Goal: Transaction & Acquisition: Purchase product/service

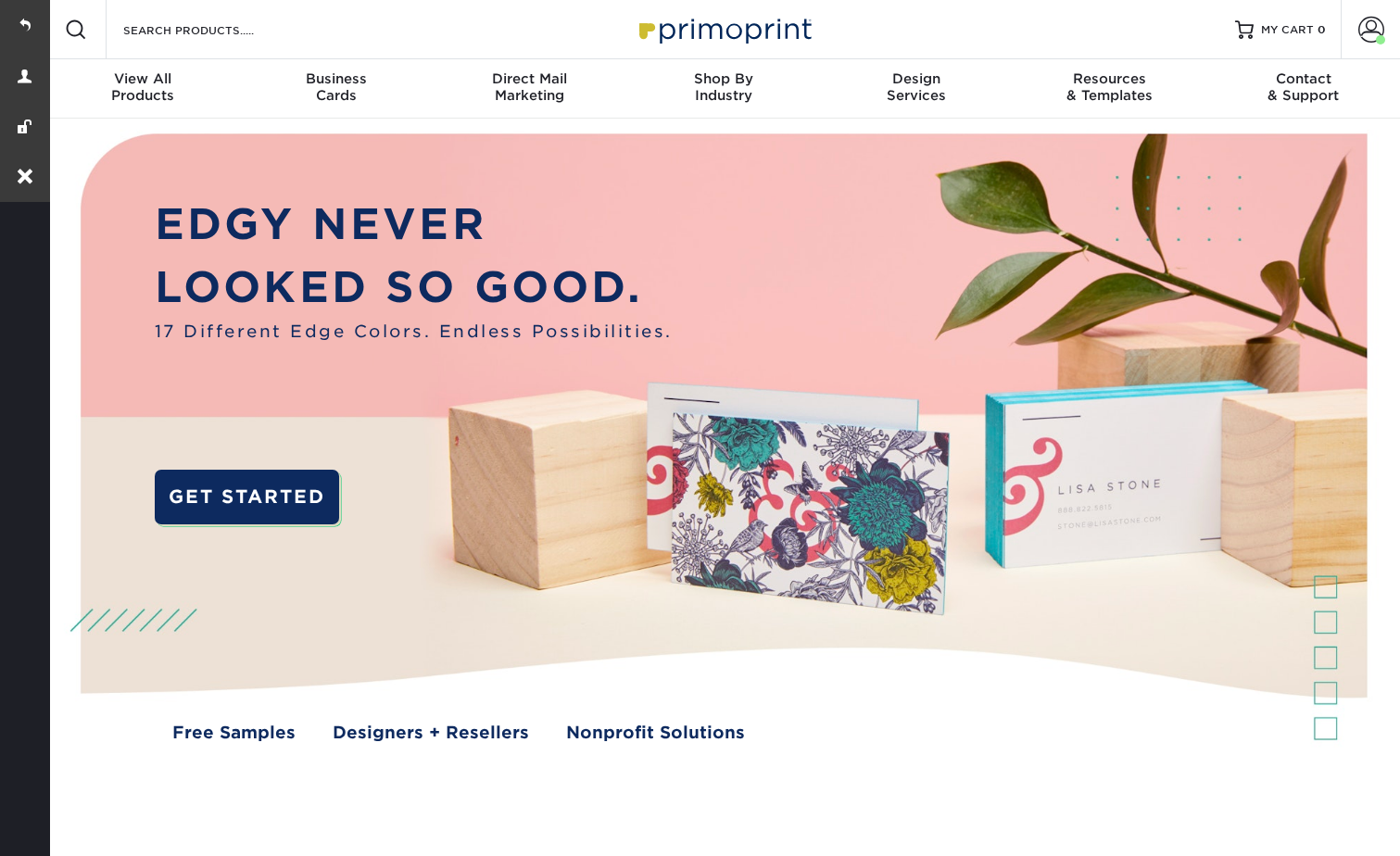
click at [1336, 27] on div "Resources Menu Search Products Account Welcome, Sean Account Dashboard Active O…" at bounding box center [722, 29] width 1353 height 59
click at [1368, 12] on link "Account" at bounding box center [1370, 29] width 59 height 59
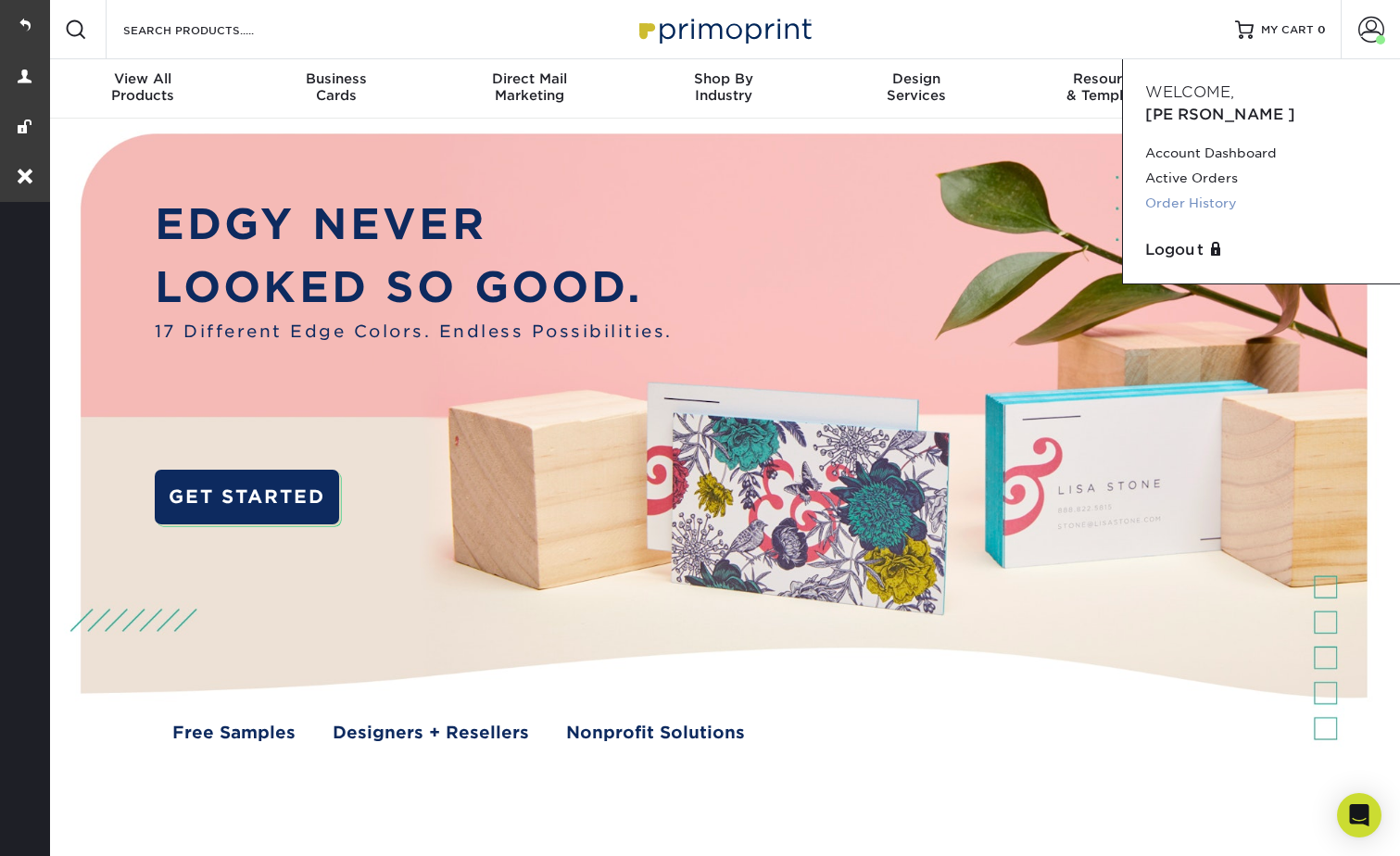
click at [1205, 191] on link "Order History" at bounding box center [1261, 203] width 233 height 25
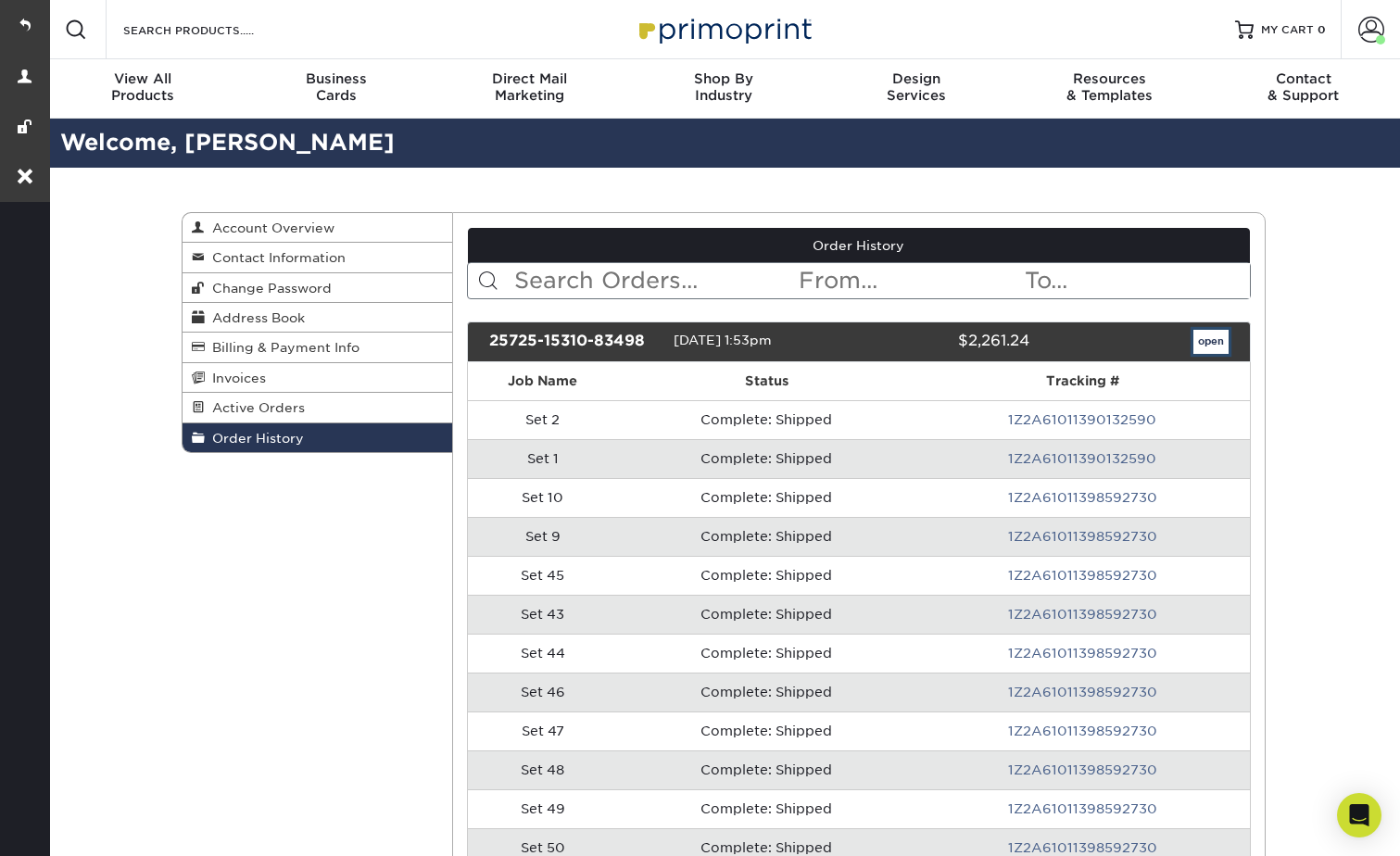
click at [1210, 337] on link "open" at bounding box center [1211, 342] width 35 height 25
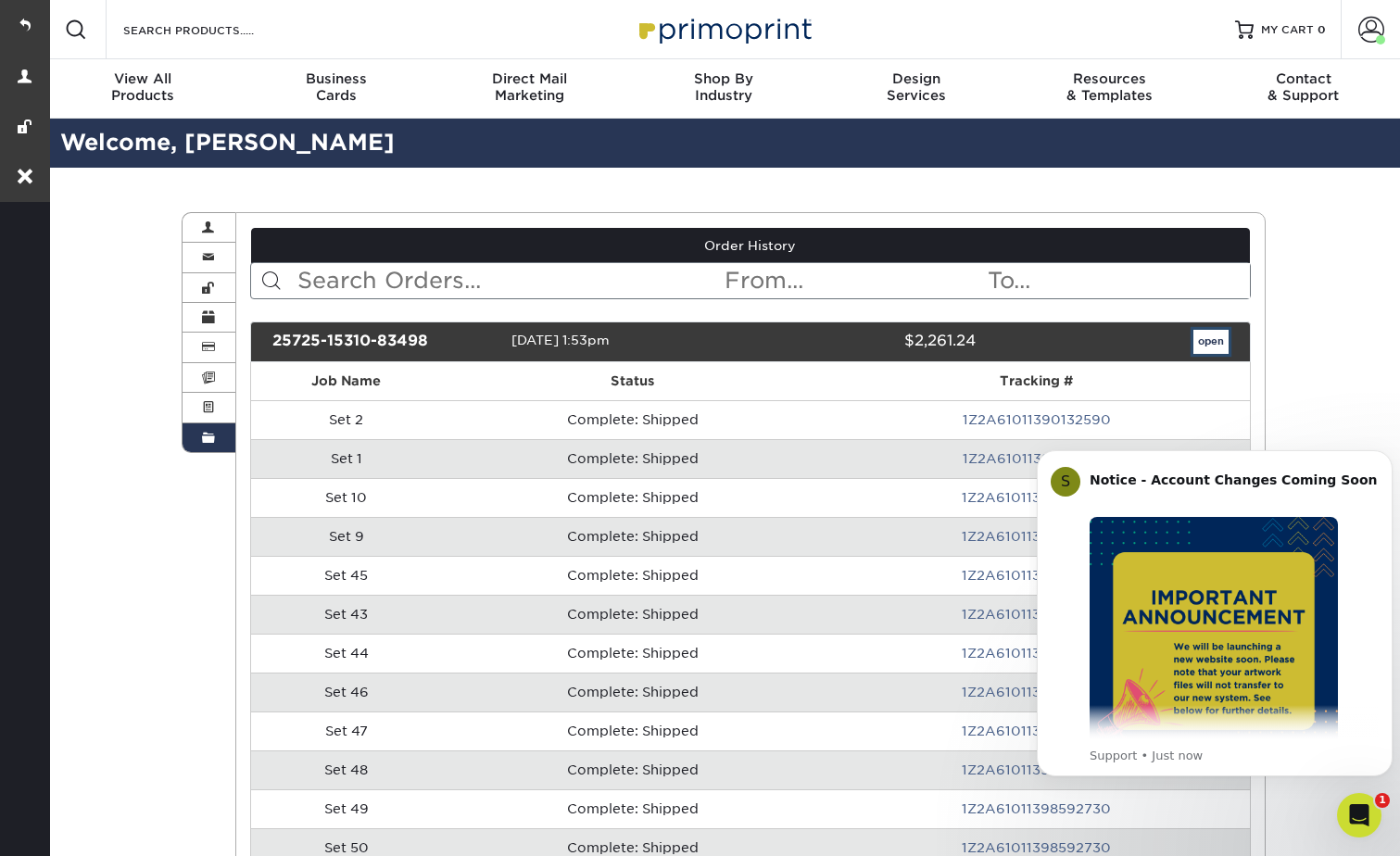
click at [1219, 348] on link "open" at bounding box center [1211, 342] width 35 height 25
click at [1378, 458] on button "Dismiss notification" at bounding box center [1386, 455] width 25 height 25
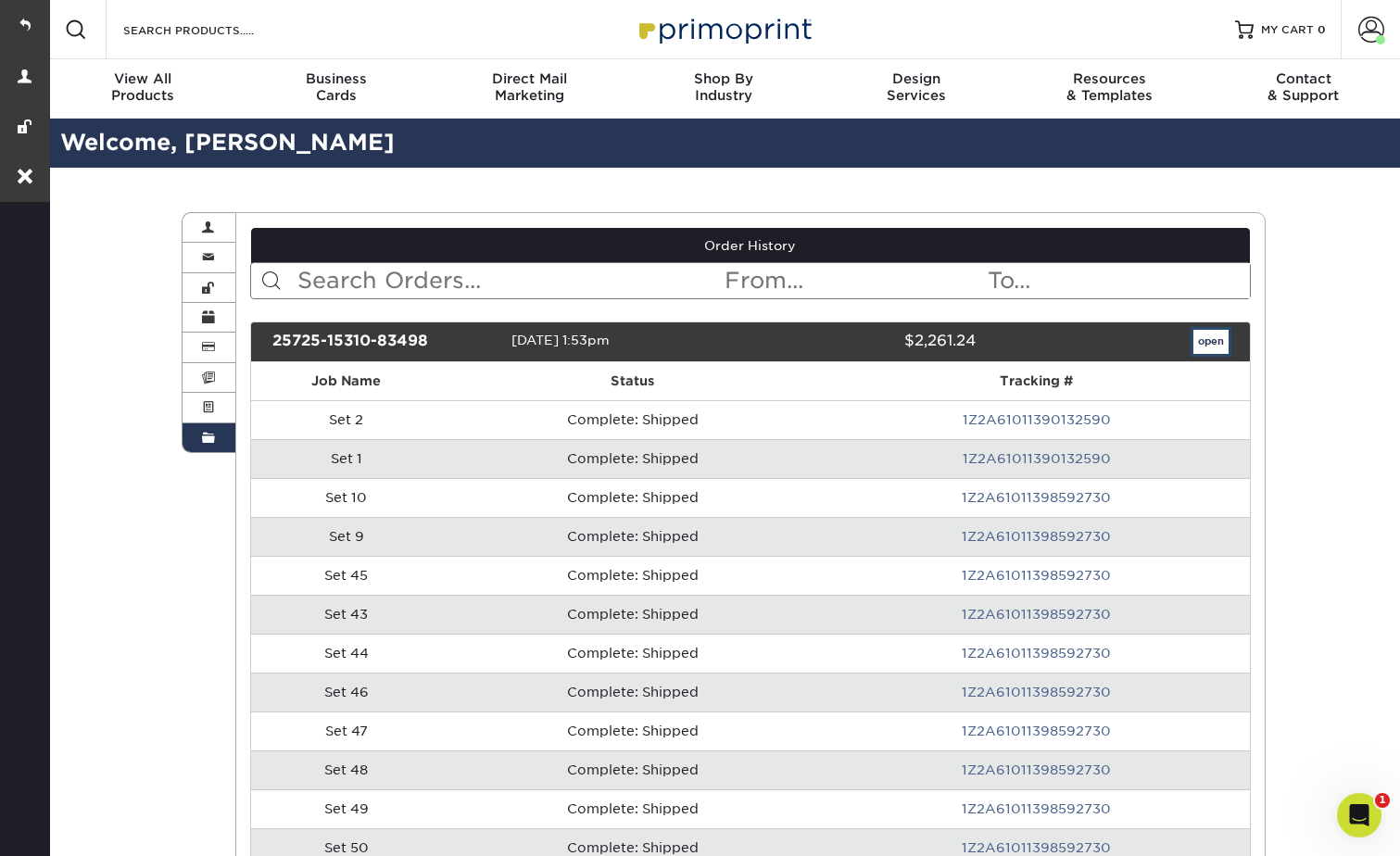
click at [1201, 334] on link "open" at bounding box center [1211, 342] width 35 height 25
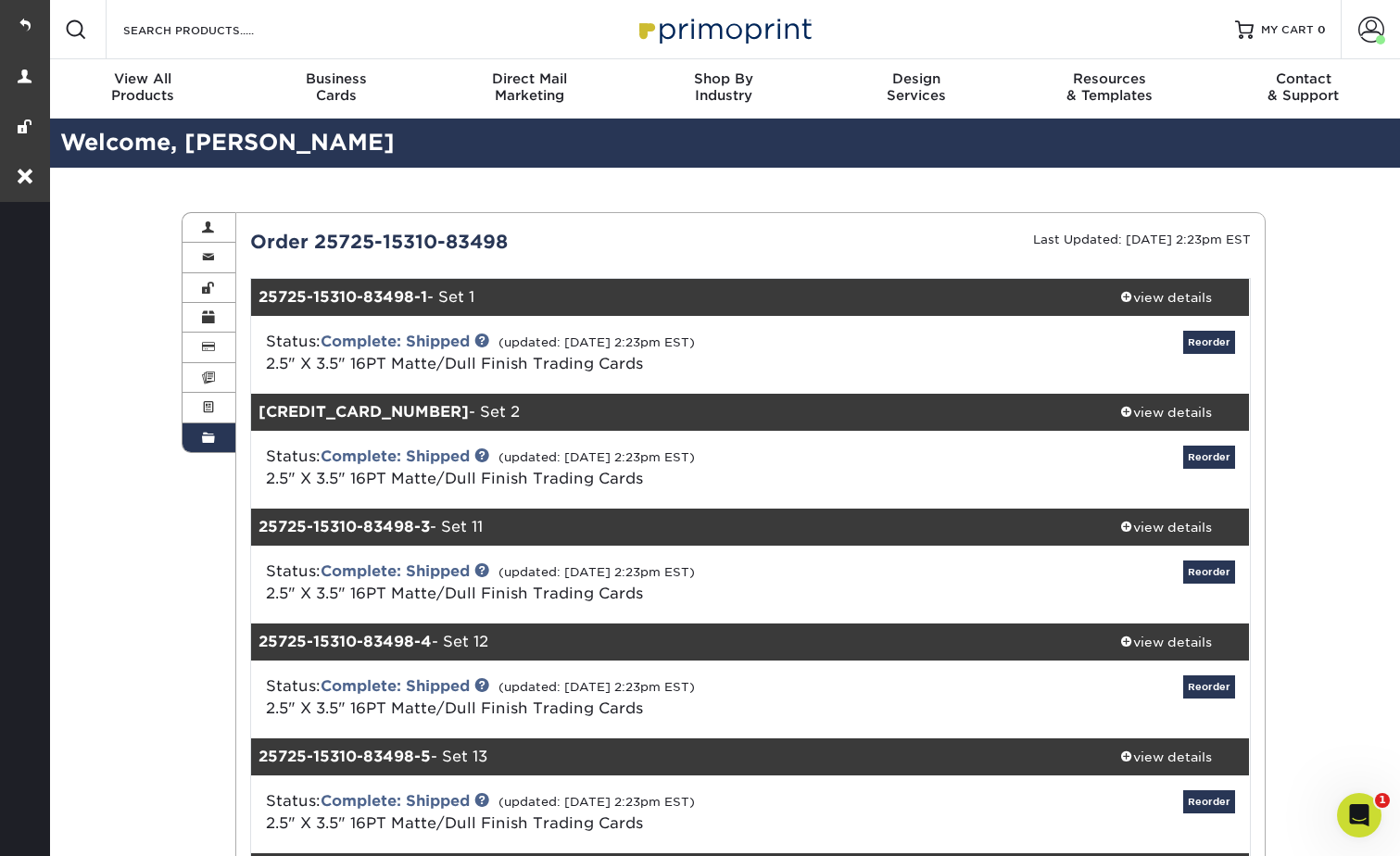
click at [1208, 454] on link "Reorder" at bounding box center [1209, 457] width 52 height 24
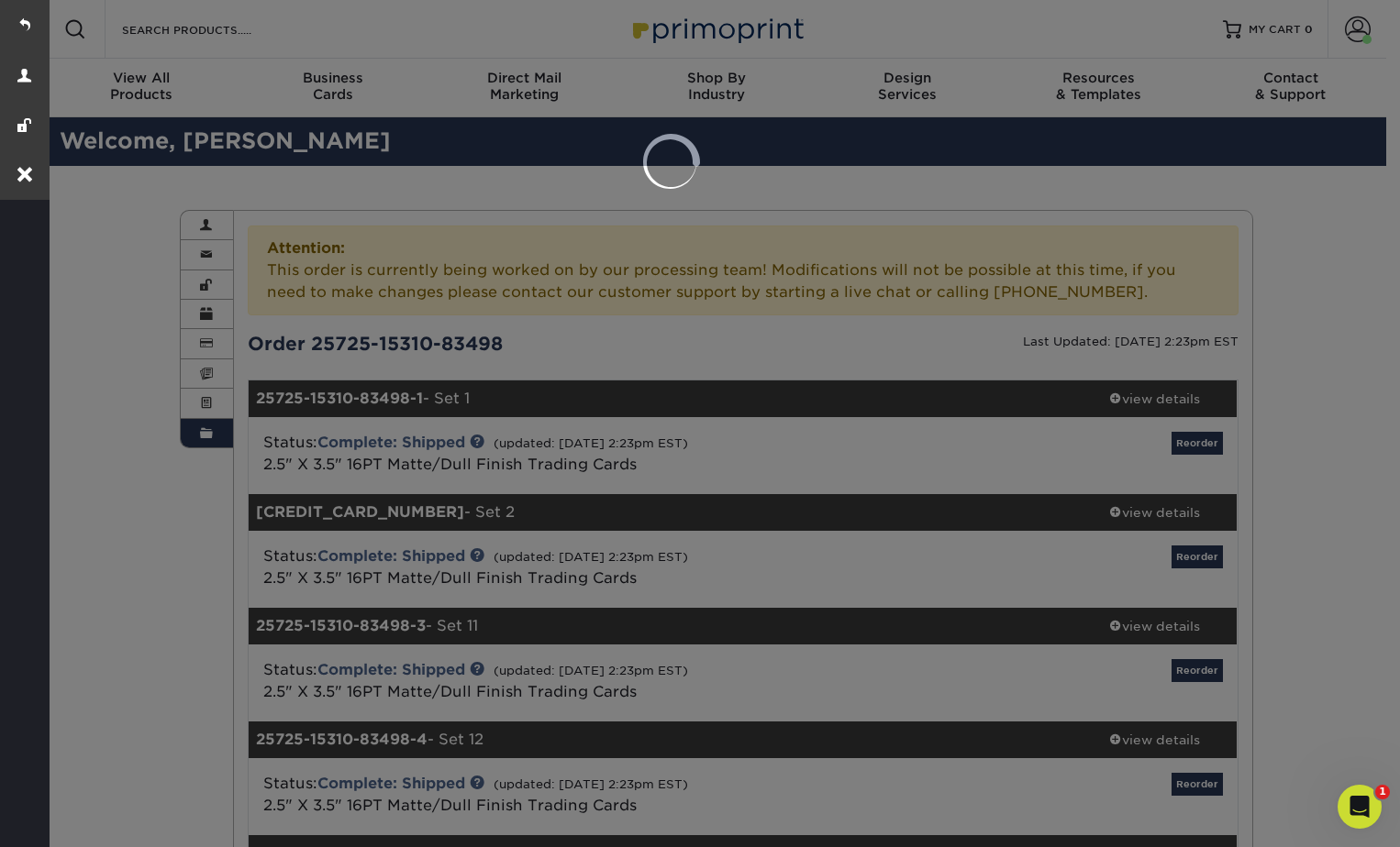
select select "284290"
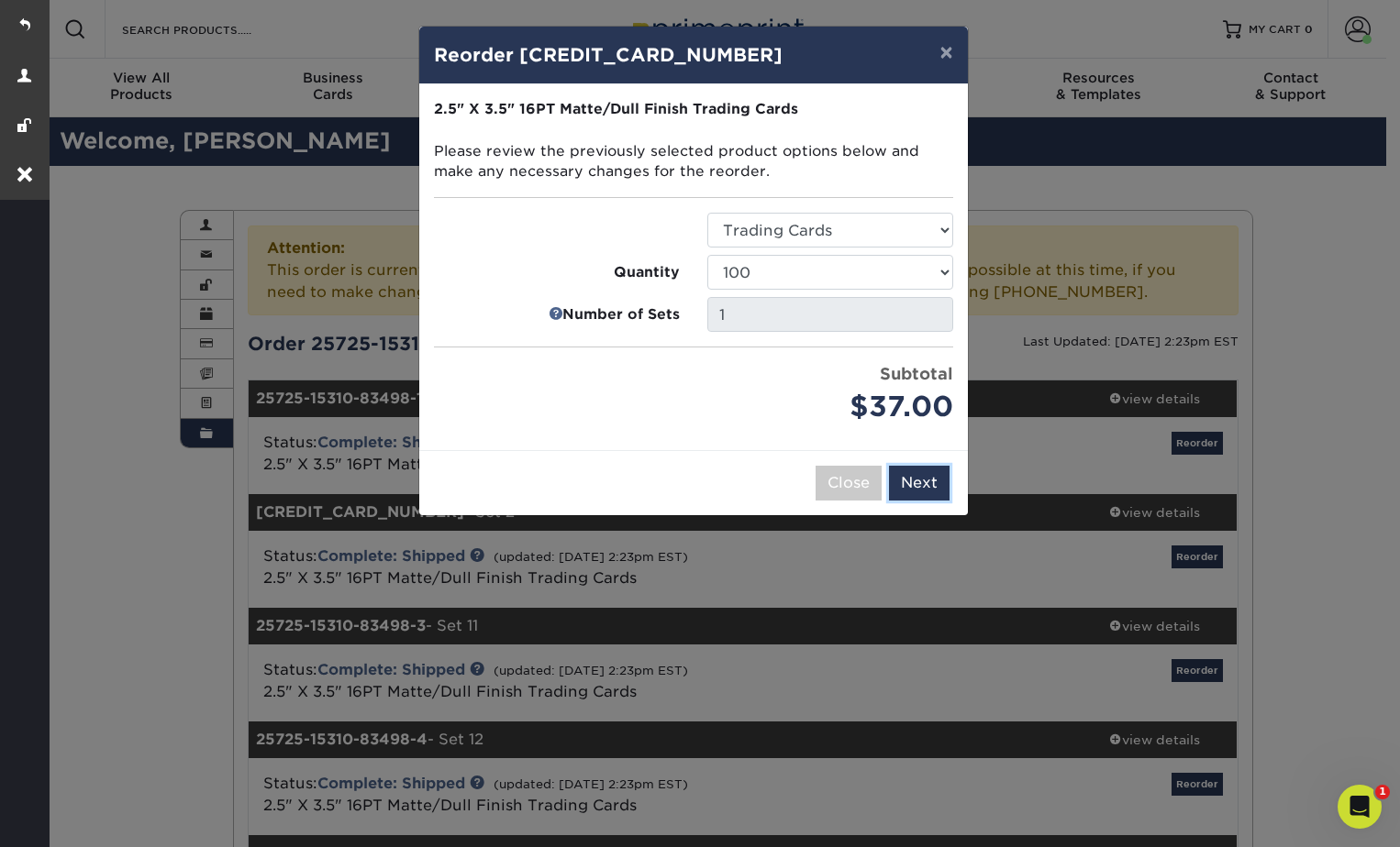
click at [919, 482] on button "Next" at bounding box center [919, 484] width 60 height 35
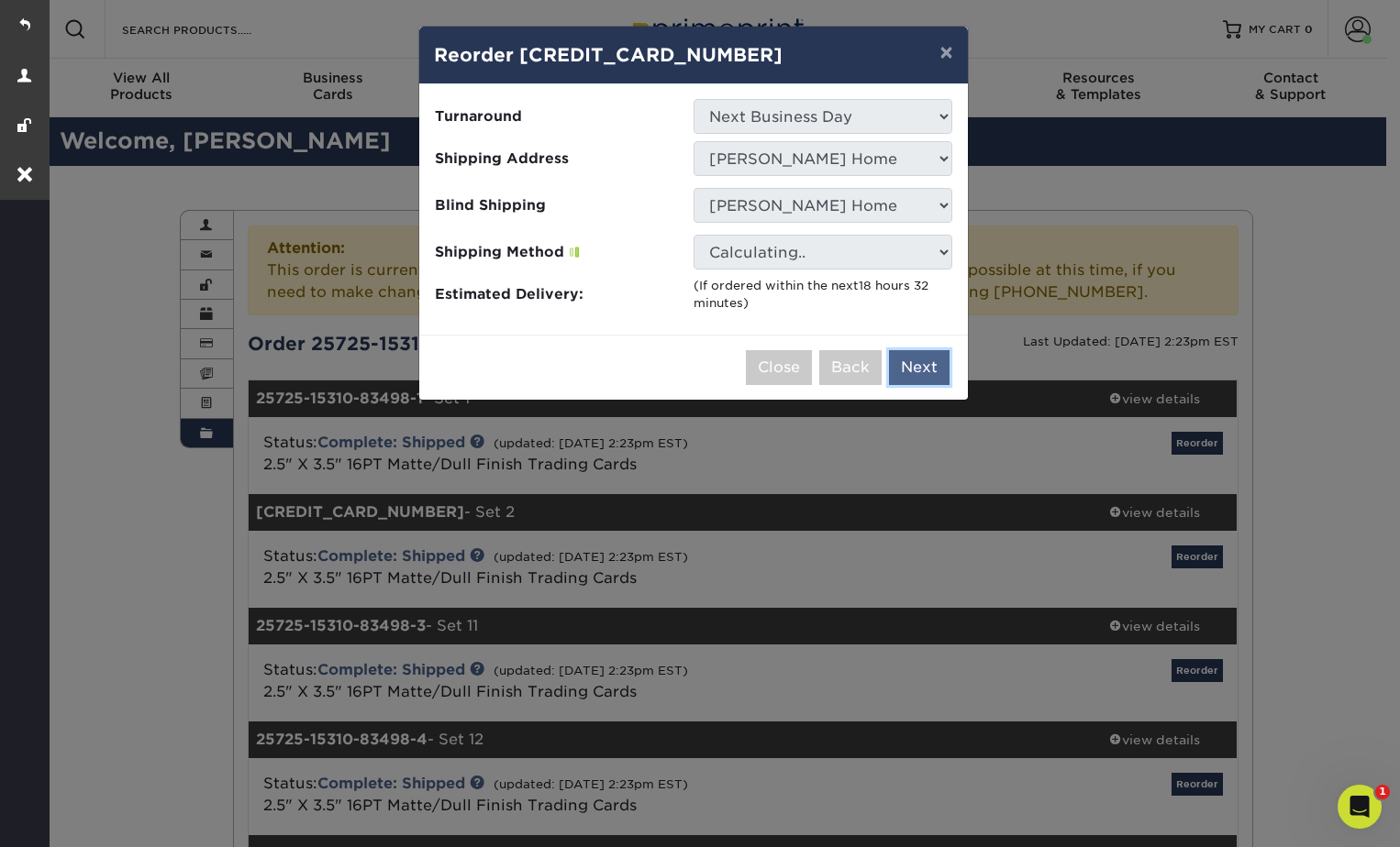
click at [914, 366] on button "Next" at bounding box center [919, 368] width 60 height 35
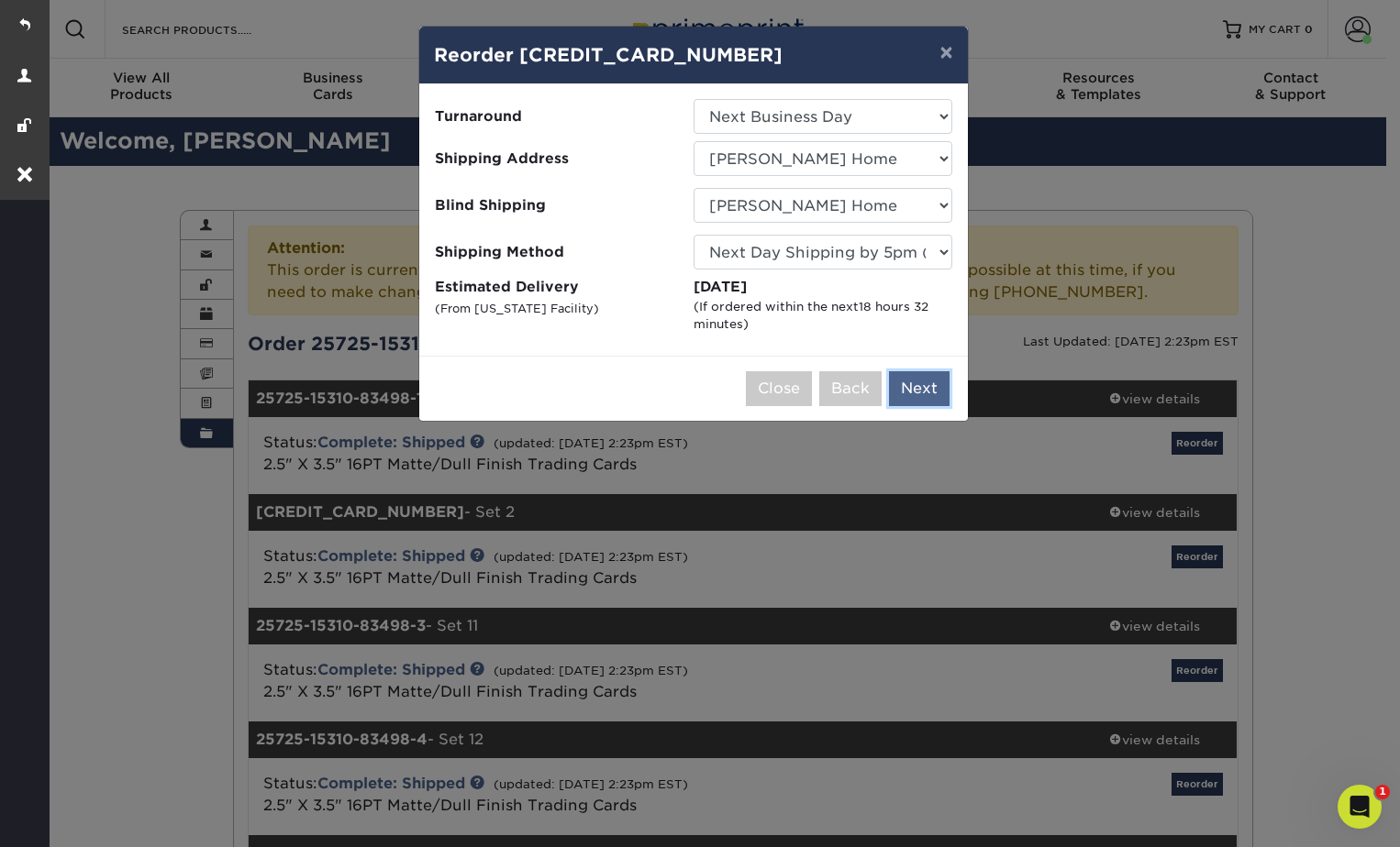
click at [923, 382] on button "Next" at bounding box center [919, 389] width 60 height 35
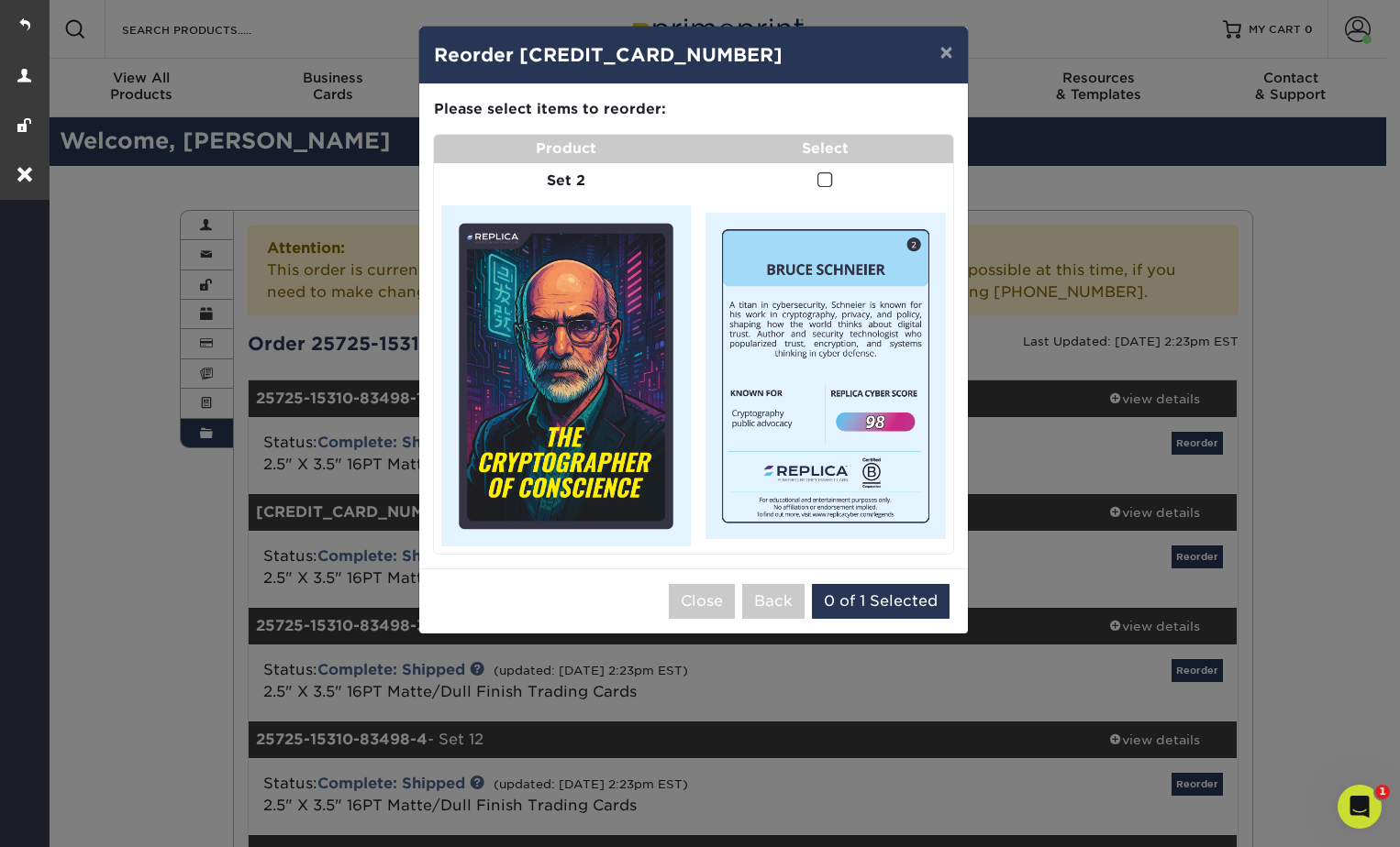
click at [823, 181] on span at bounding box center [825, 181] width 16 height 17
click at [0, 0] on input "checkbox" at bounding box center [0, 0] width 0 height 0
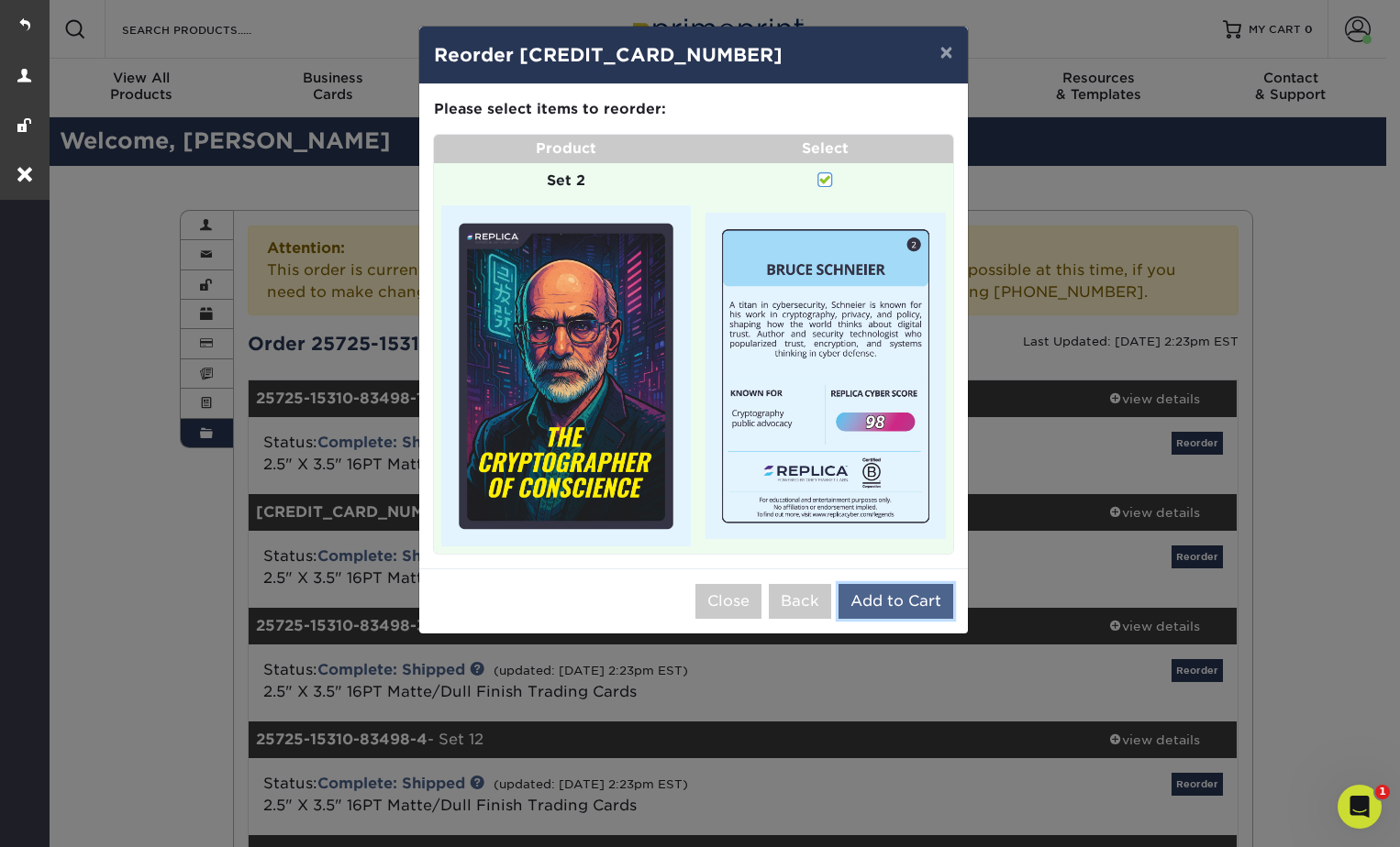
click at [881, 600] on button "Add to Cart" at bounding box center [896, 601] width 115 height 35
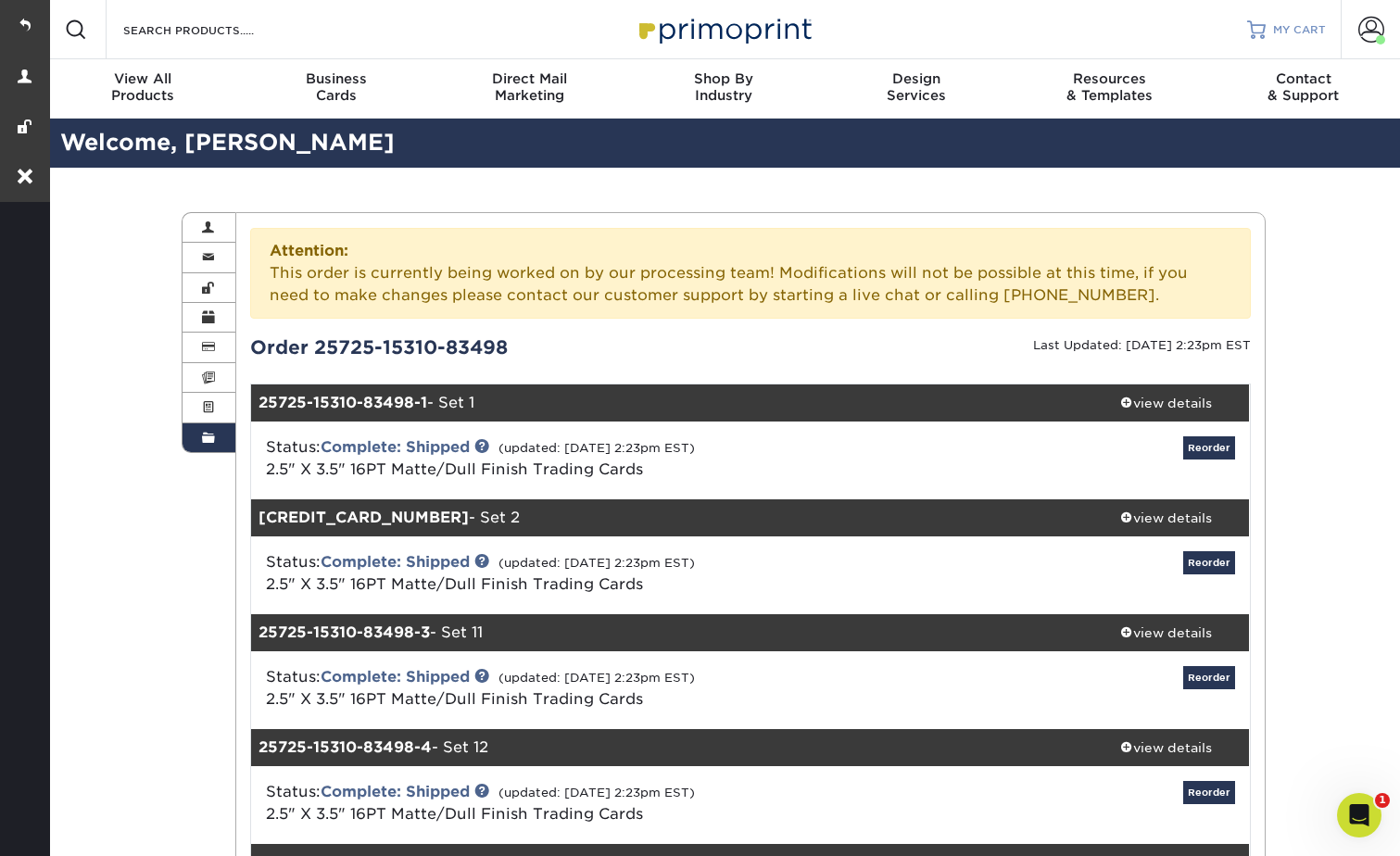
click at [1286, 27] on span "MY CART" at bounding box center [1299, 30] width 53 height 16
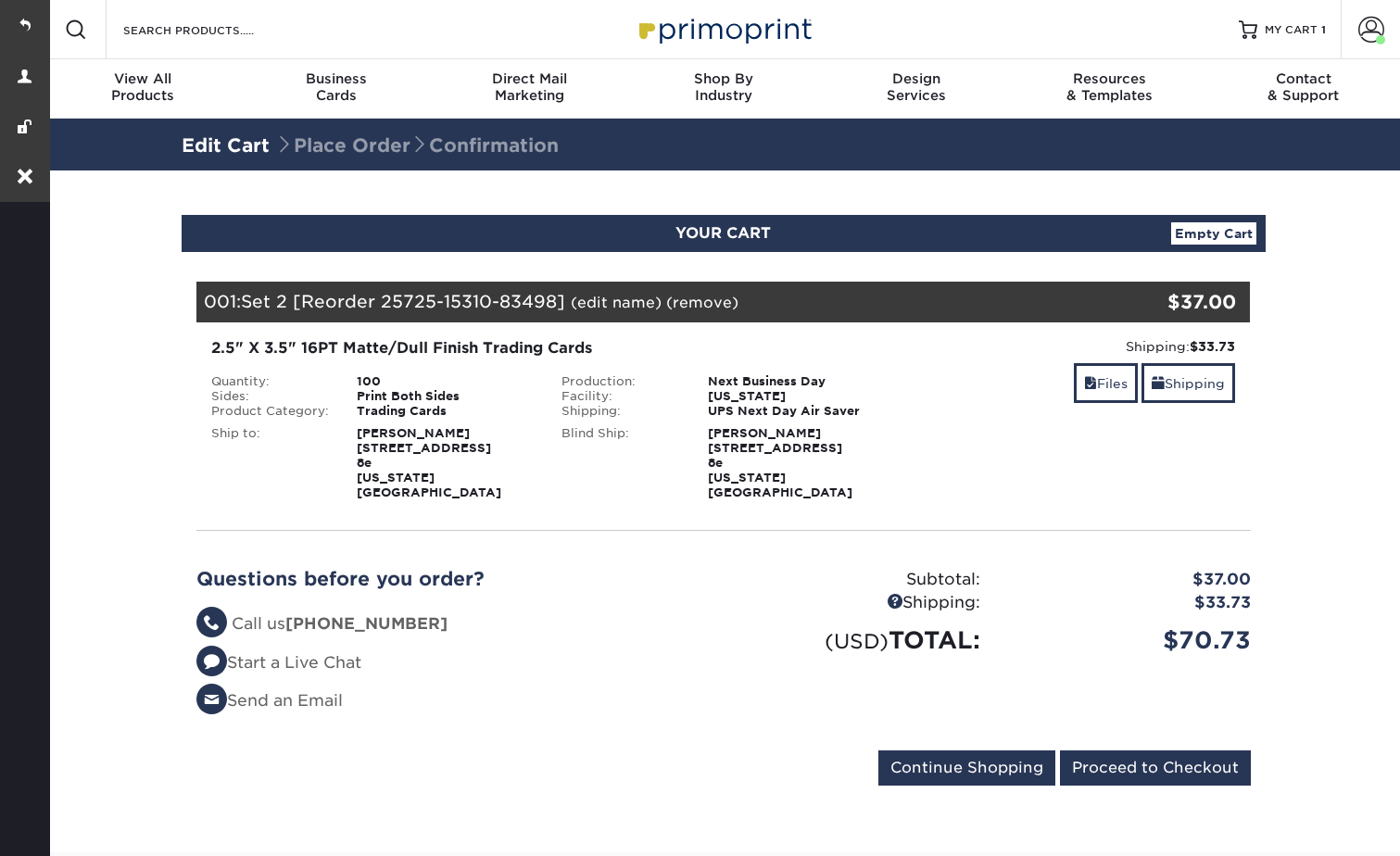
click at [606, 307] on link "(edit name)" at bounding box center [616, 302] width 91 height 18
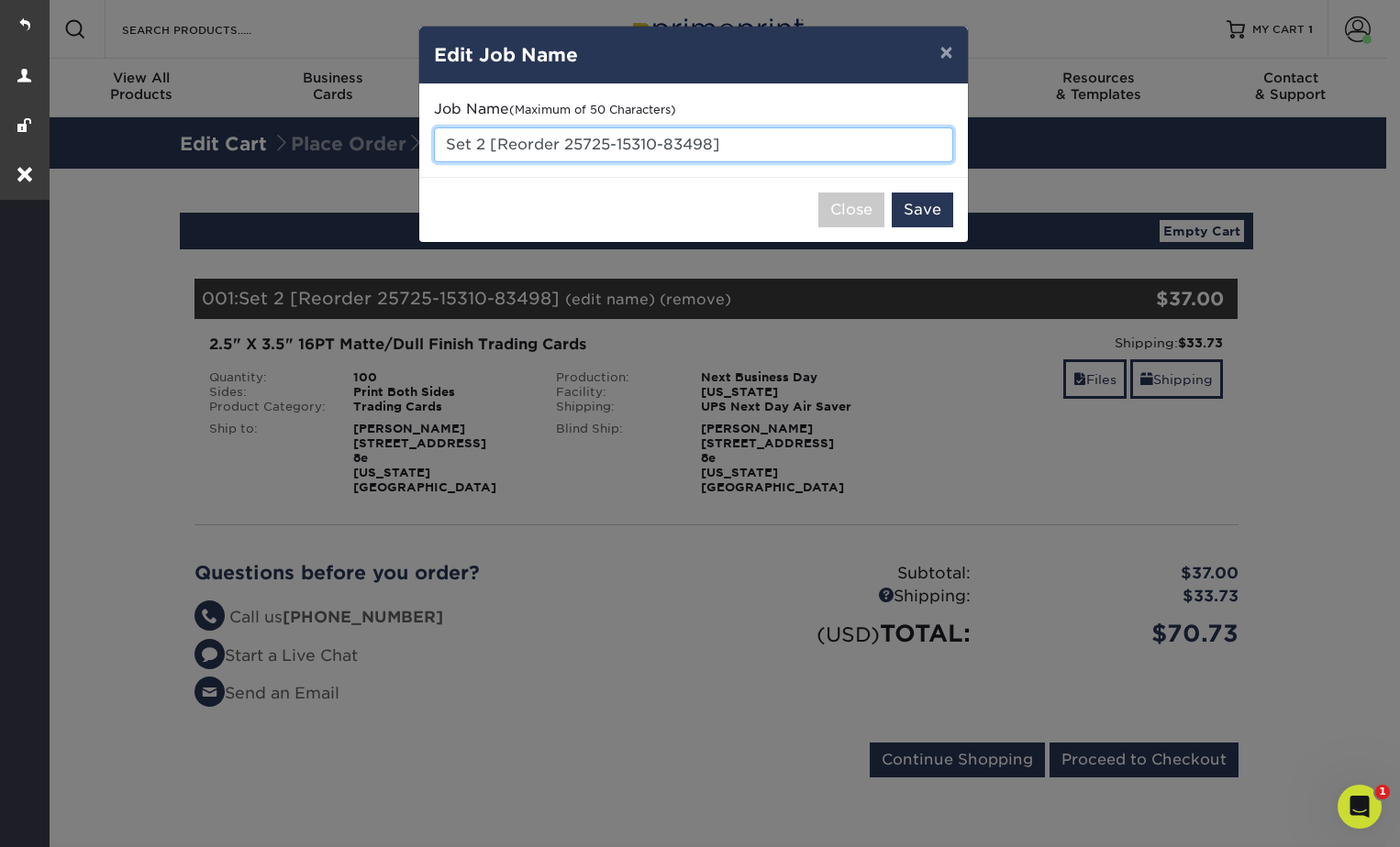
drag, startPoint x: 764, startPoint y: 145, endPoint x: 440, endPoint y: 144, distance: 324.0
click at [440, 144] on input "Set 2 [Reorder 25725-15310-83498]" at bounding box center [694, 145] width 519 height 35
type input "Index card - correct"
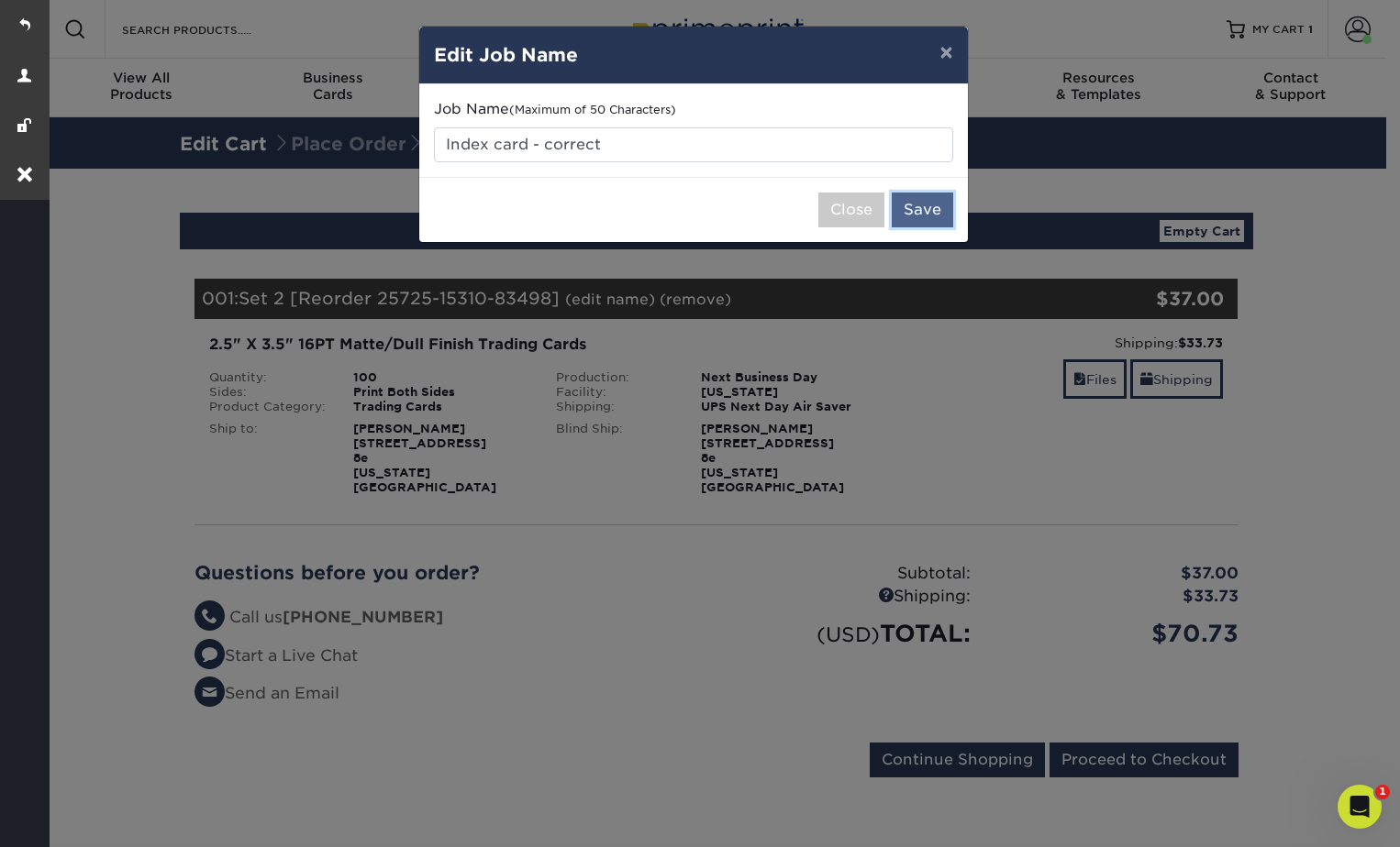
click at [945, 197] on button "Save" at bounding box center [922, 210] width 61 height 35
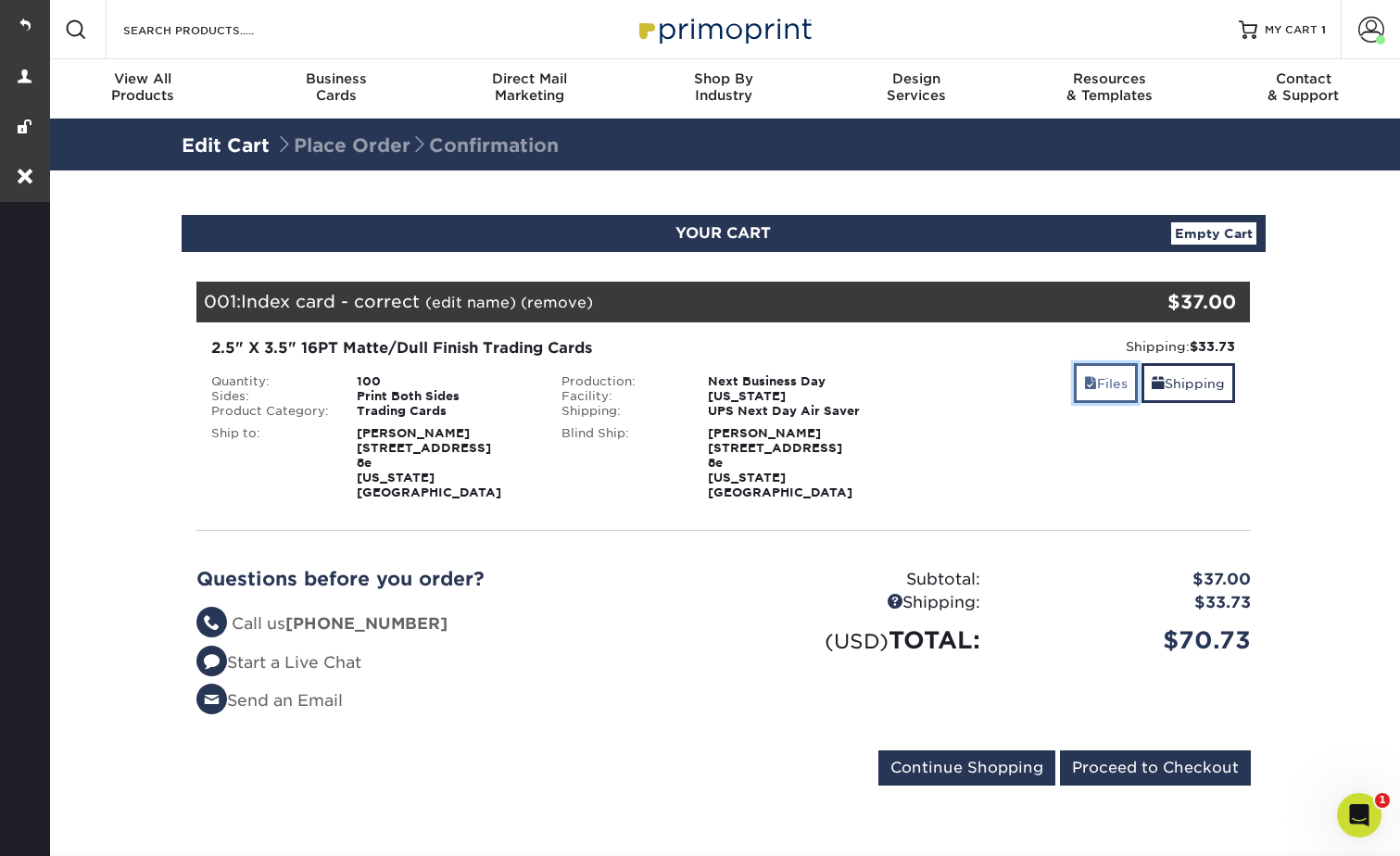
click at [1107, 390] on link "Files" at bounding box center [1105, 383] width 64 height 40
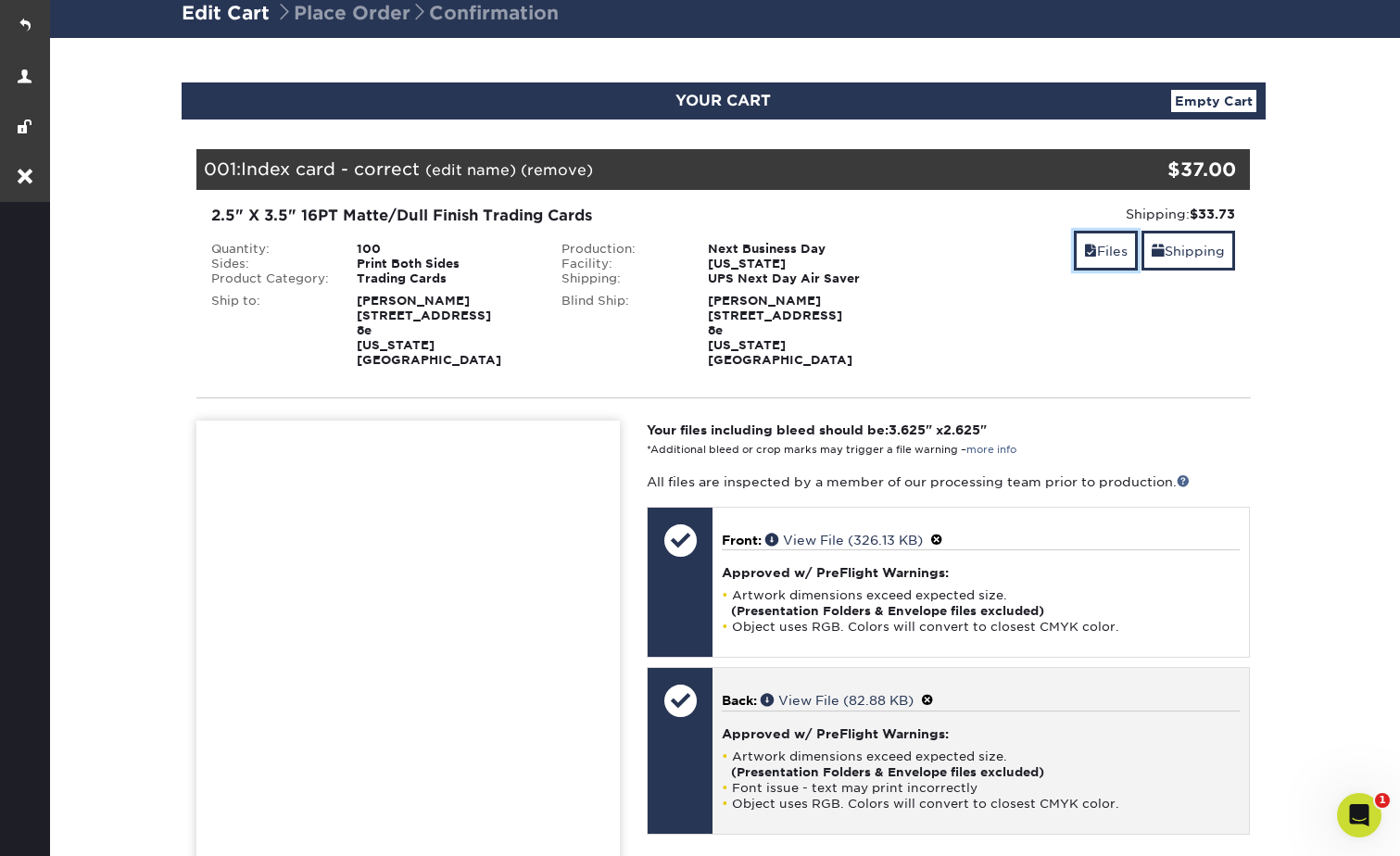
scroll to position [463, 0]
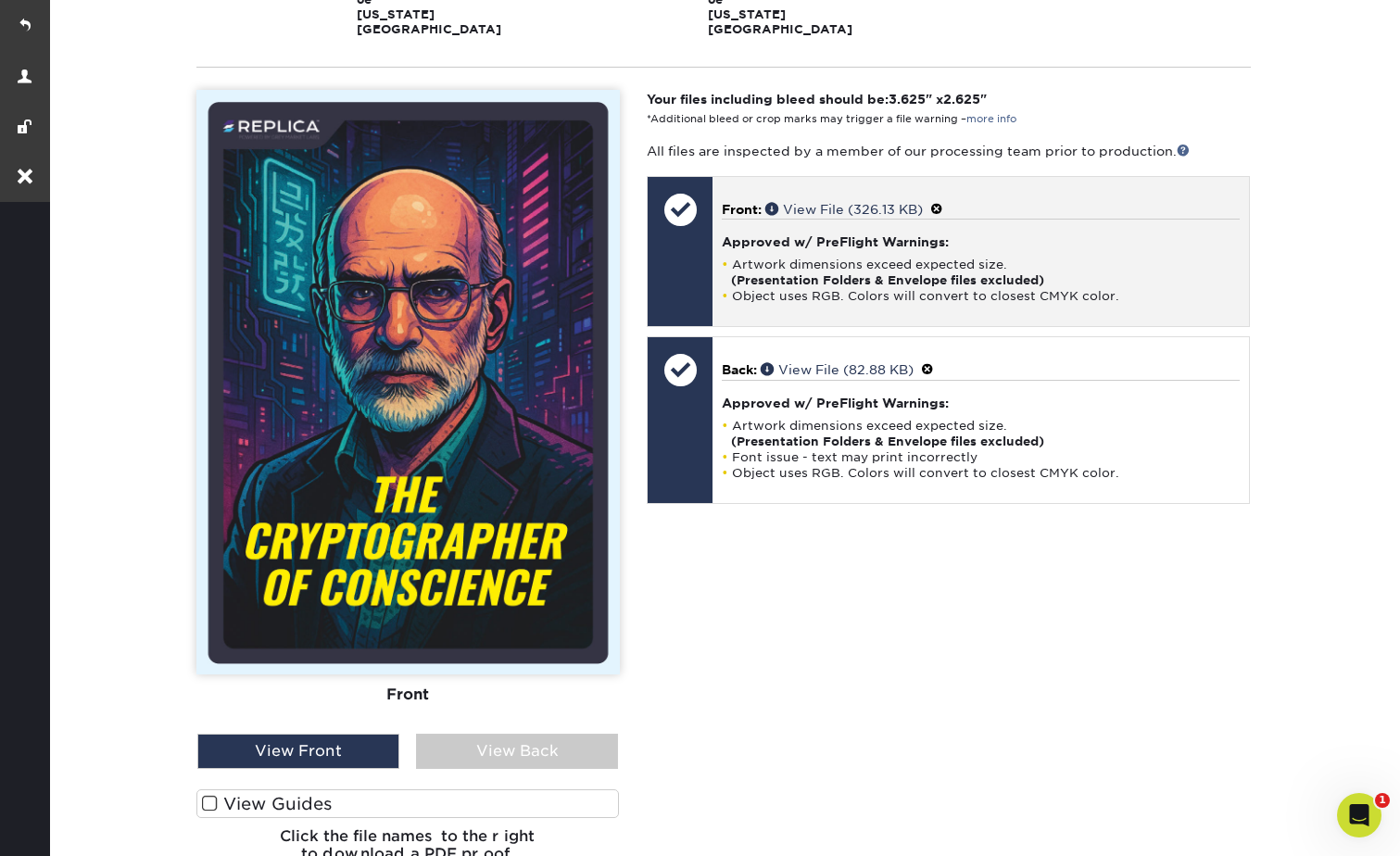
click at [941, 202] on span at bounding box center [936, 209] width 13 height 15
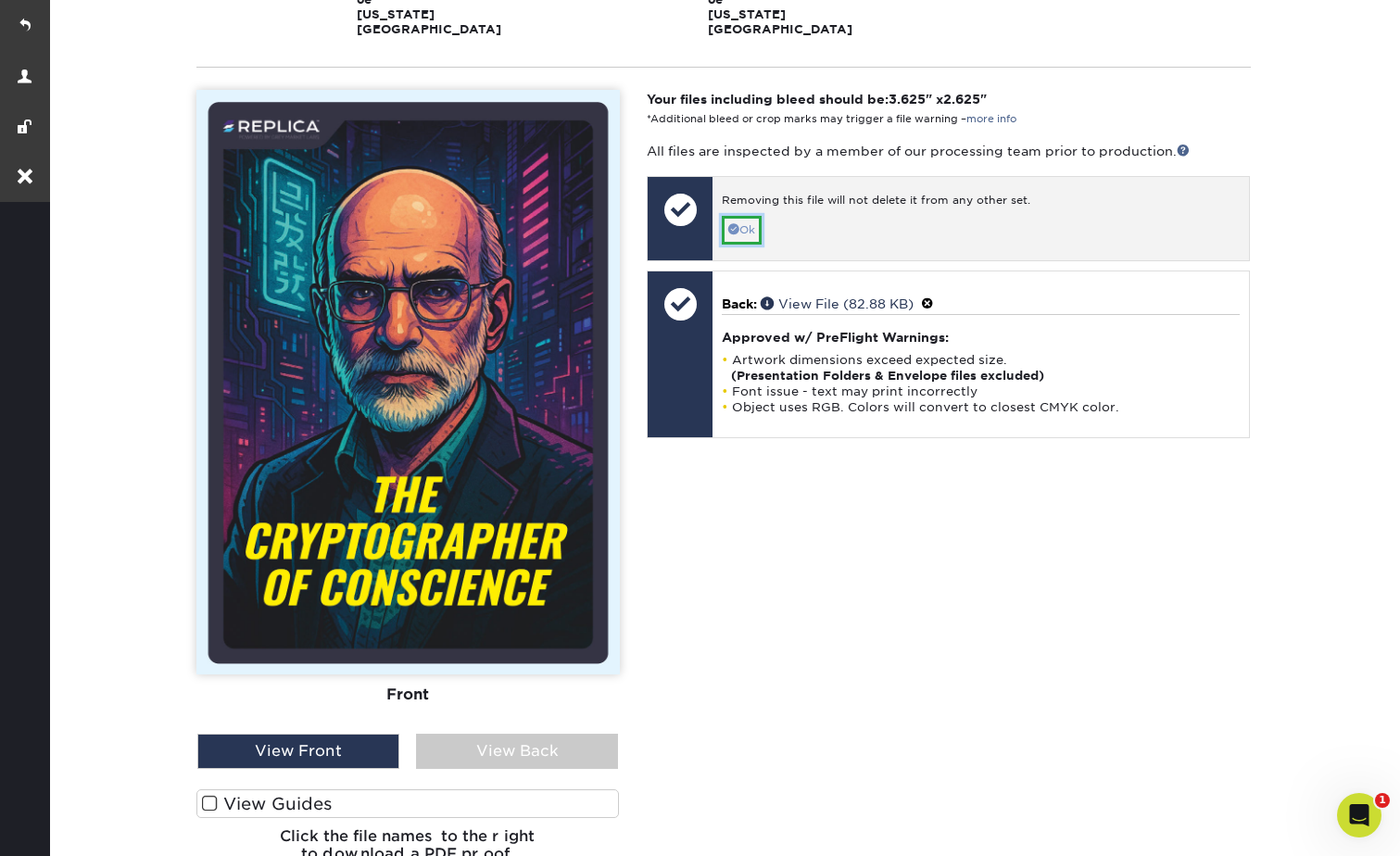
click at [750, 216] on link "Ok" at bounding box center [742, 230] width 40 height 28
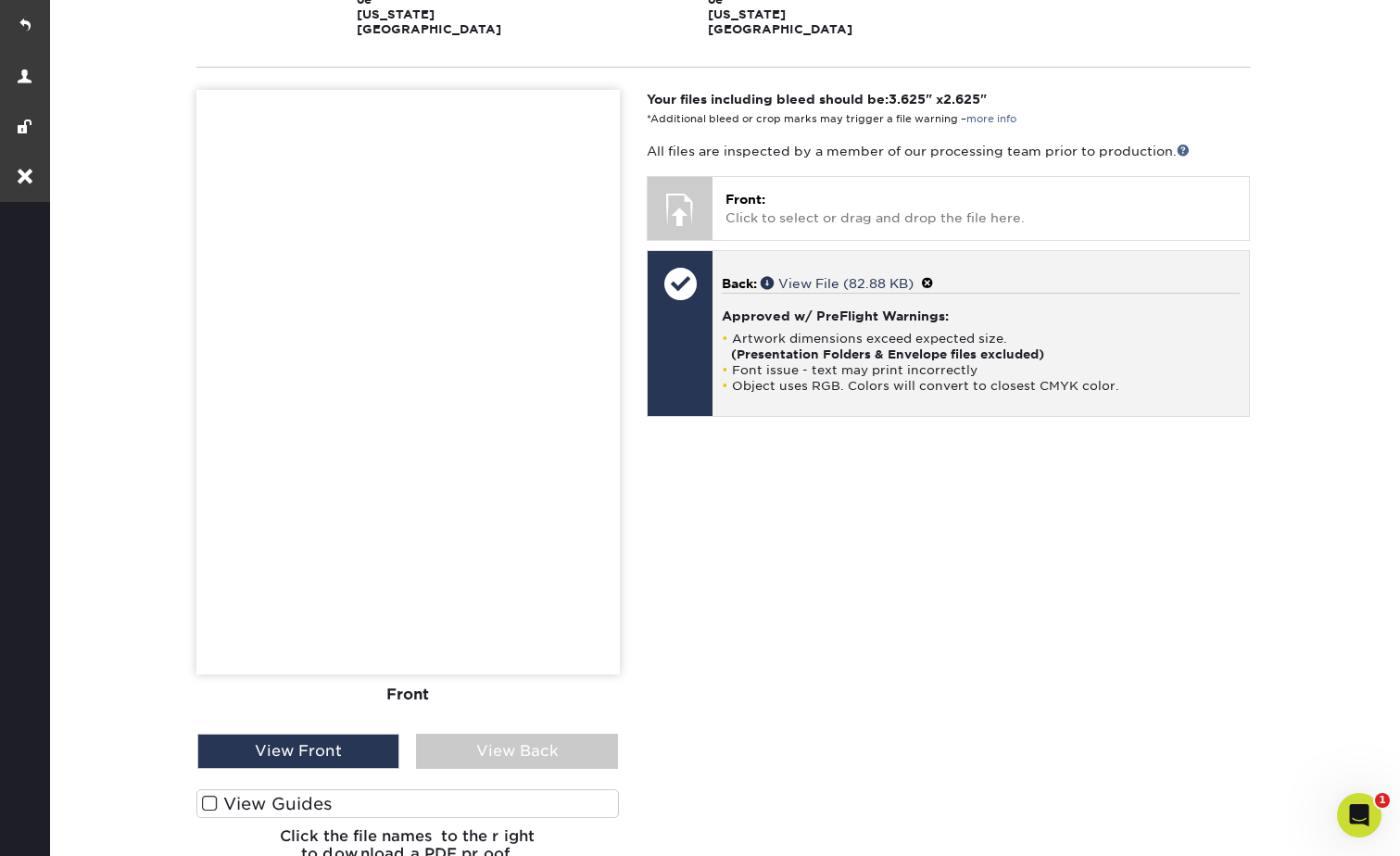
click at [932, 276] on span at bounding box center [927, 283] width 13 height 15
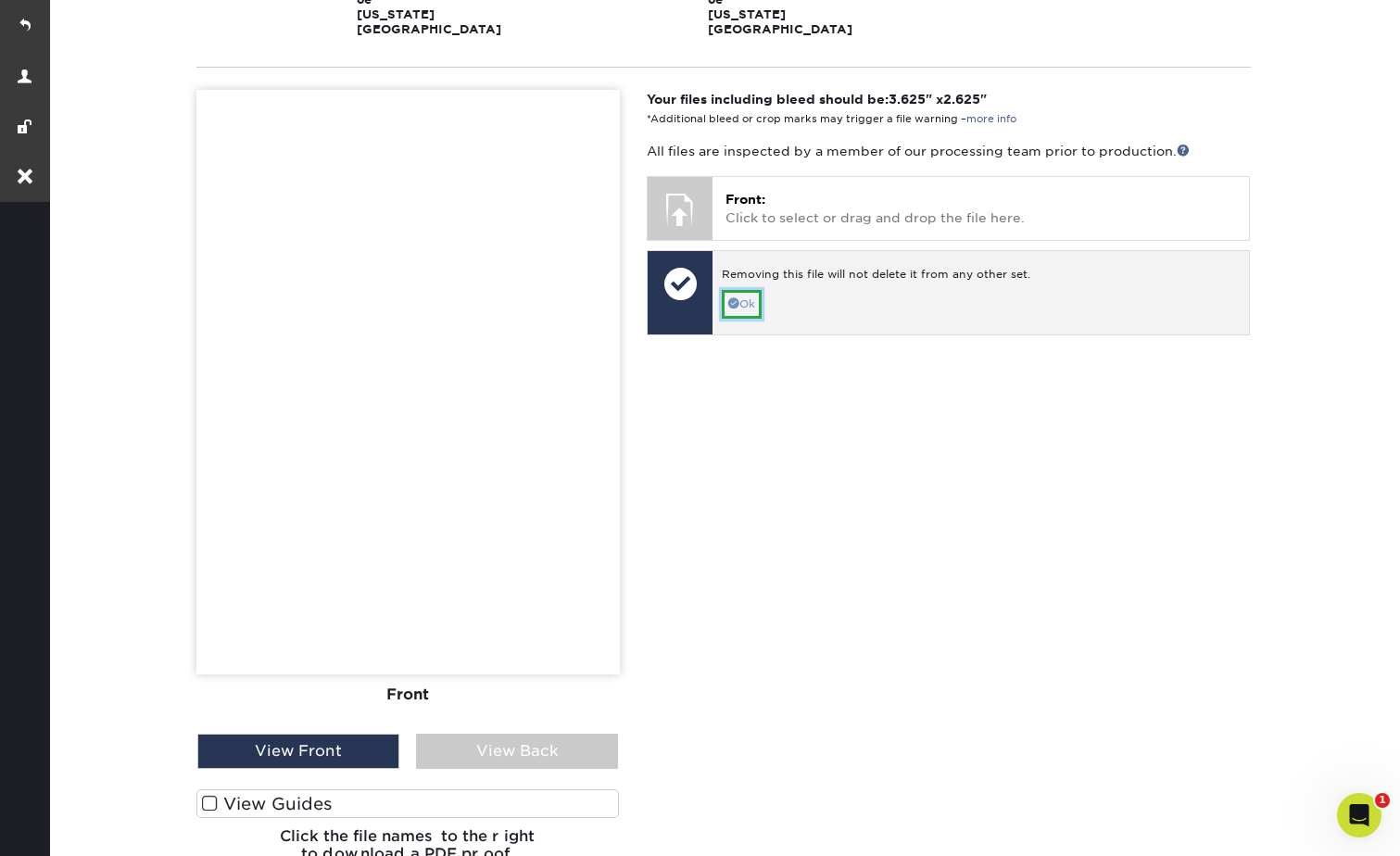
click at [756, 291] on link "Ok" at bounding box center [742, 304] width 40 height 28
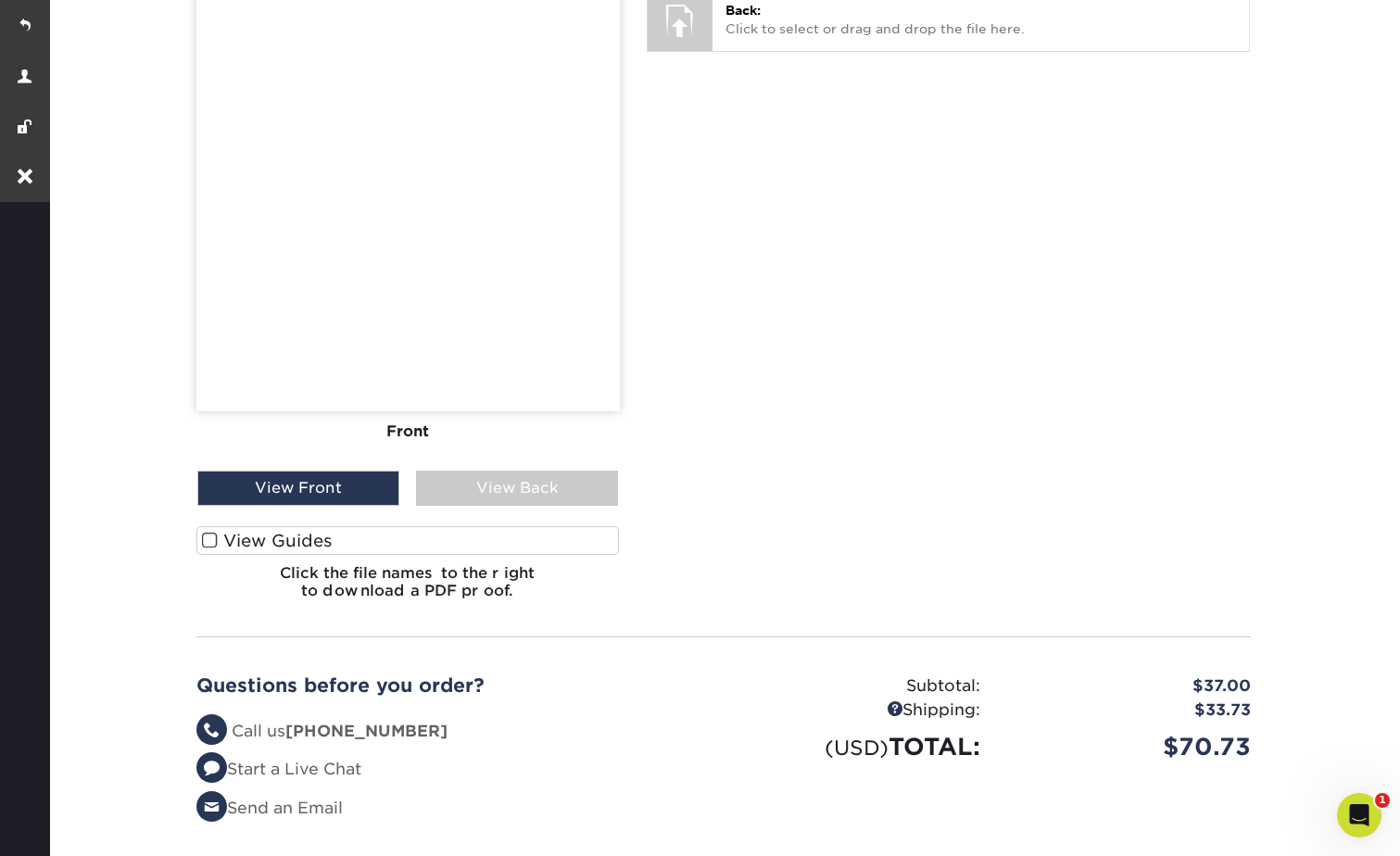
scroll to position [834, 0]
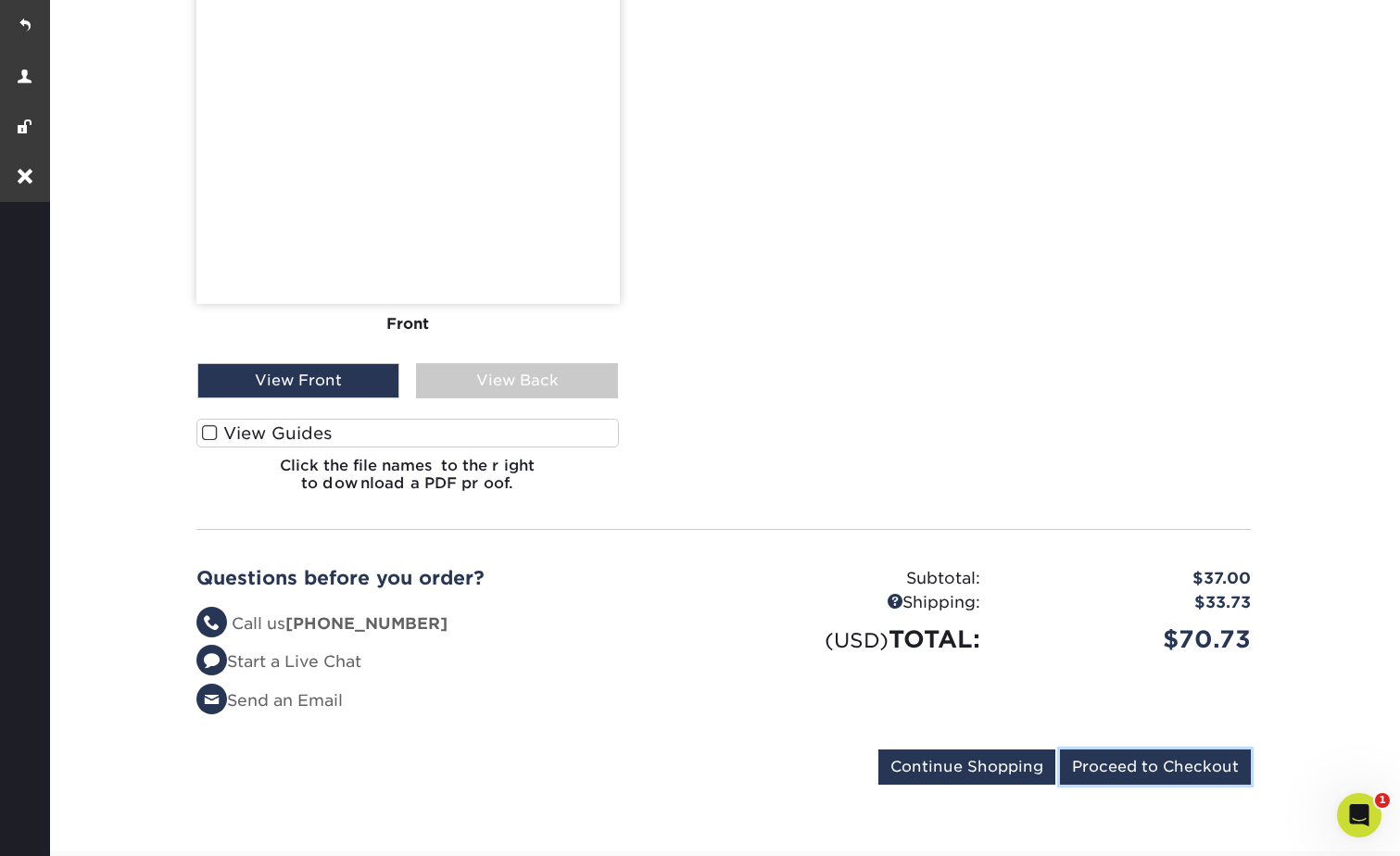
click at [1166, 750] on input "Proceed to Checkout" at bounding box center [1155, 768] width 191 height 35
